Goal: Transaction & Acquisition: Purchase product/service

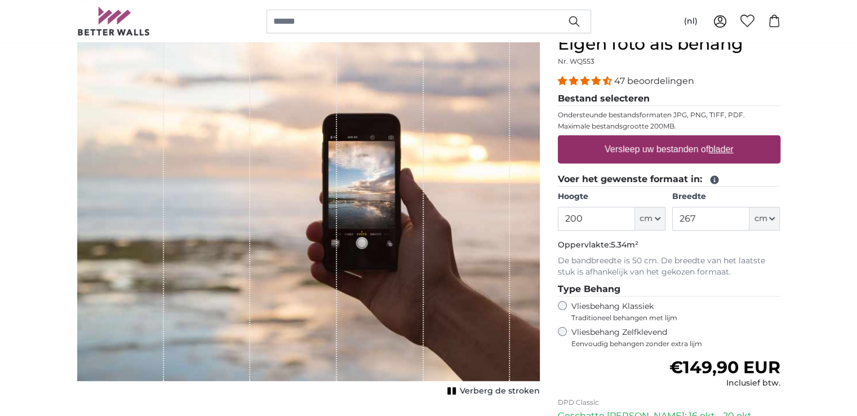
scroll to position [113, 0]
click at [593, 189] on fieldset "Voer het gewenste formaat in: Hoogte 200 ft cm Centimeter (cm) Inches (inch) Fe…" at bounding box center [669, 224] width 223 height 105
drag, startPoint x: 597, startPoint y: 218, endPoint x: 537, endPoint y: 220, distance: 60.3
click at [537, 220] on product-detail "Annuleren Afbeelding bijsnijden Verberg de stroken Eigen foto als behang Nr. WQ…" at bounding box center [428, 279] width 721 height 526
type input "260"
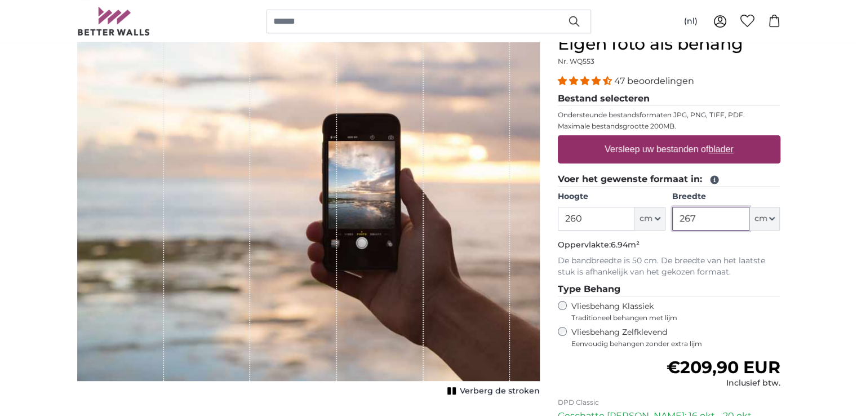
click at [685, 221] on input "267" at bounding box center [710, 219] width 77 height 24
type input "80"
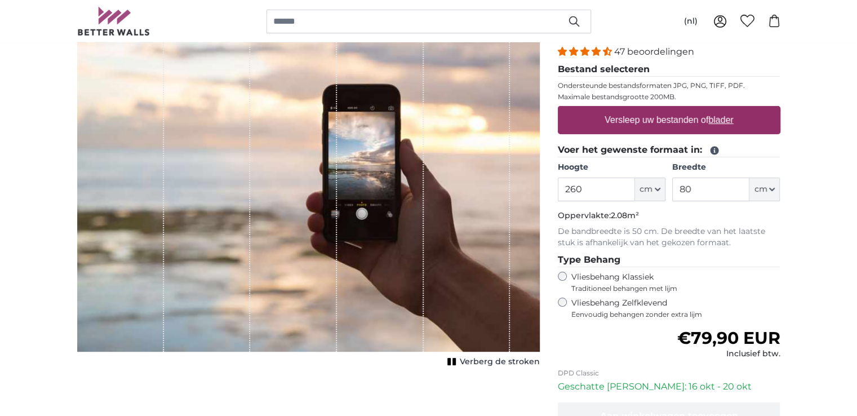
scroll to position [169, 0]
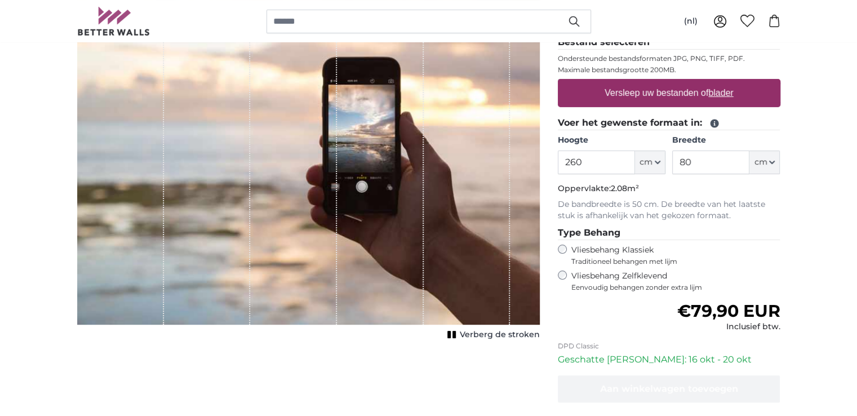
click at [640, 97] on label "Versleep uw bestanden of blader" at bounding box center [669, 93] width 138 height 23
click at [640, 82] on input "Versleep uw bestanden of blader" at bounding box center [669, 80] width 223 height 3
type input "**********"
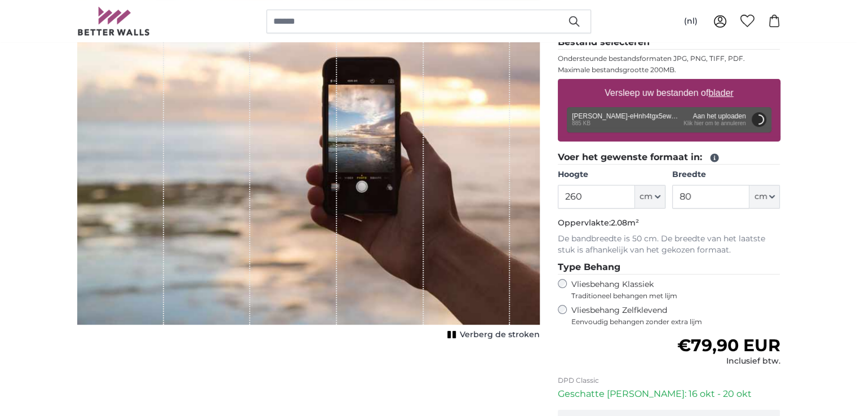
click at [567, 309] on div "Vliesbehang Zelfklevend Eenvoudig behangen zonder extra lijm" at bounding box center [669, 315] width 223 height 21
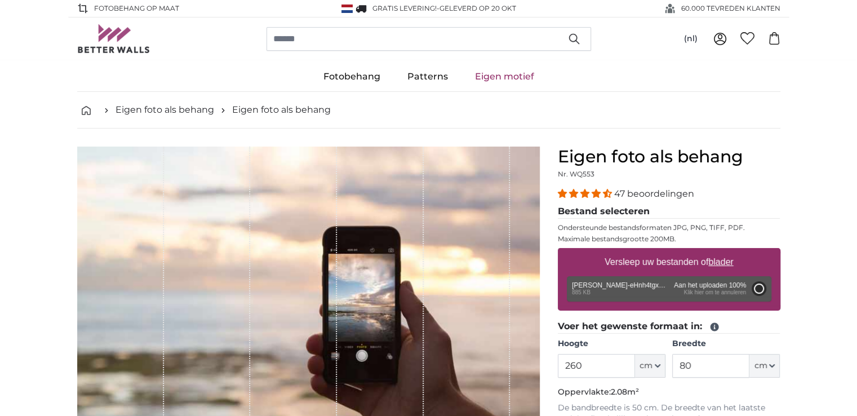
type input "200"
type input "134"
